Goal: Understand process/instructions: Learn about a topic

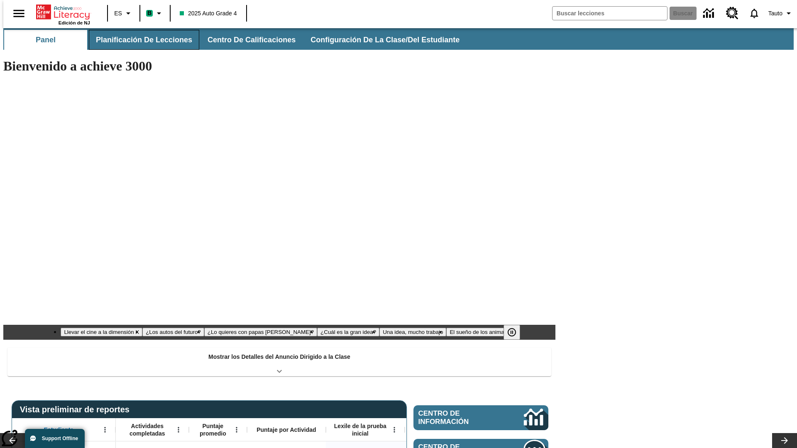
click at [139, 40] on button "Planificación de lecciones" at bounding box center [144, 40] width 110 height 20
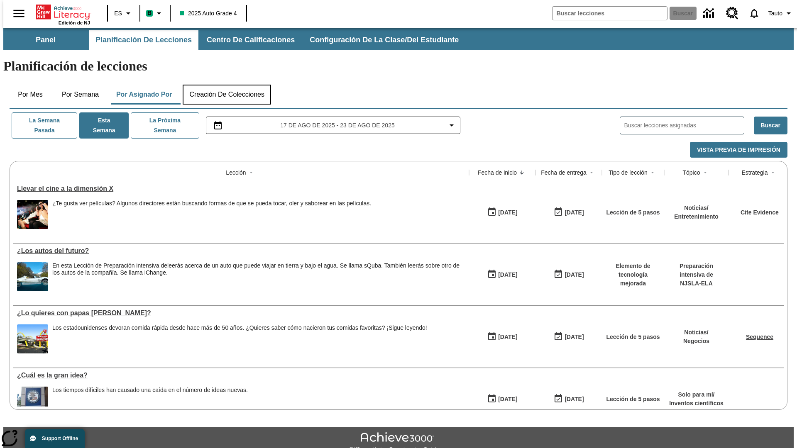
click at [227, 85] on button "Creación de colecciones" at bounding box center [227, 95] width 88 height 20
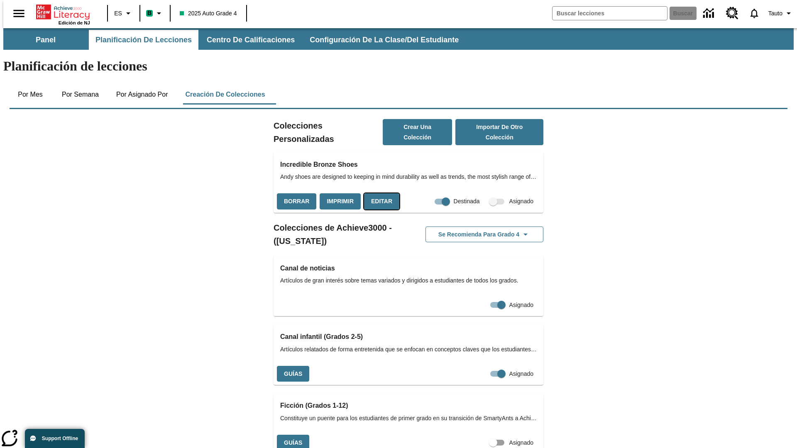
click at [379, 193] on button "Editar" at bounding box center [381, 201] width 35 height 16
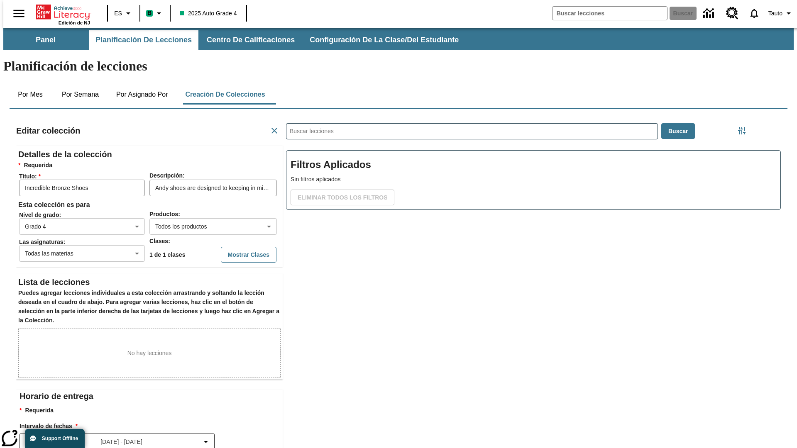
click at [200, 196] on body "Saltar al contenido principal Edición de NJ ES B 2025 Auto Grade 4 Buscar 0 Tau…" at bounding box center [398, 288] width 790 height 520
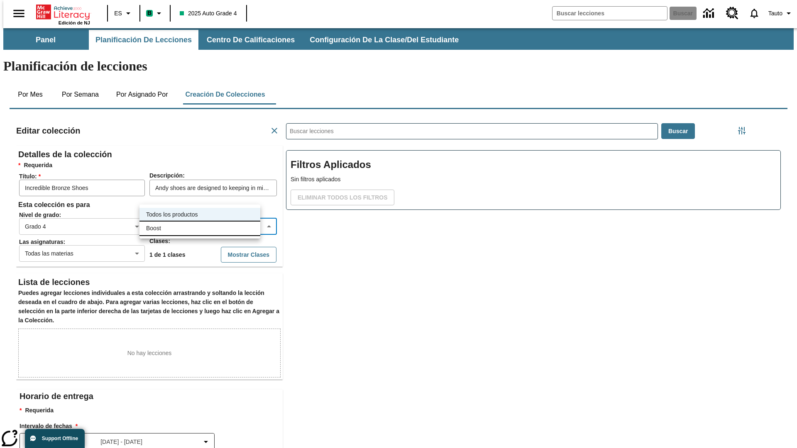
click at [200, 228] on li "Boost" at bounding box center [199, 229] width 121 height 14
type input "12"
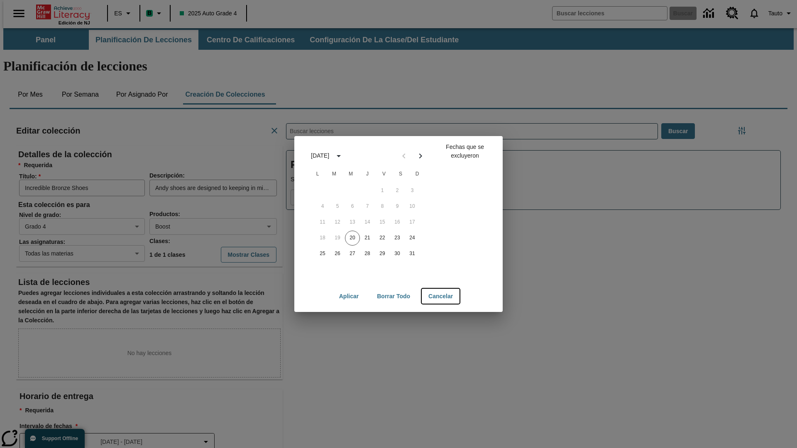
click at [441, 296] on button "Cancelar" at bounding box center [441, 296] width 38 height 15
